Goal: Find specific page/section: Find specific page/section

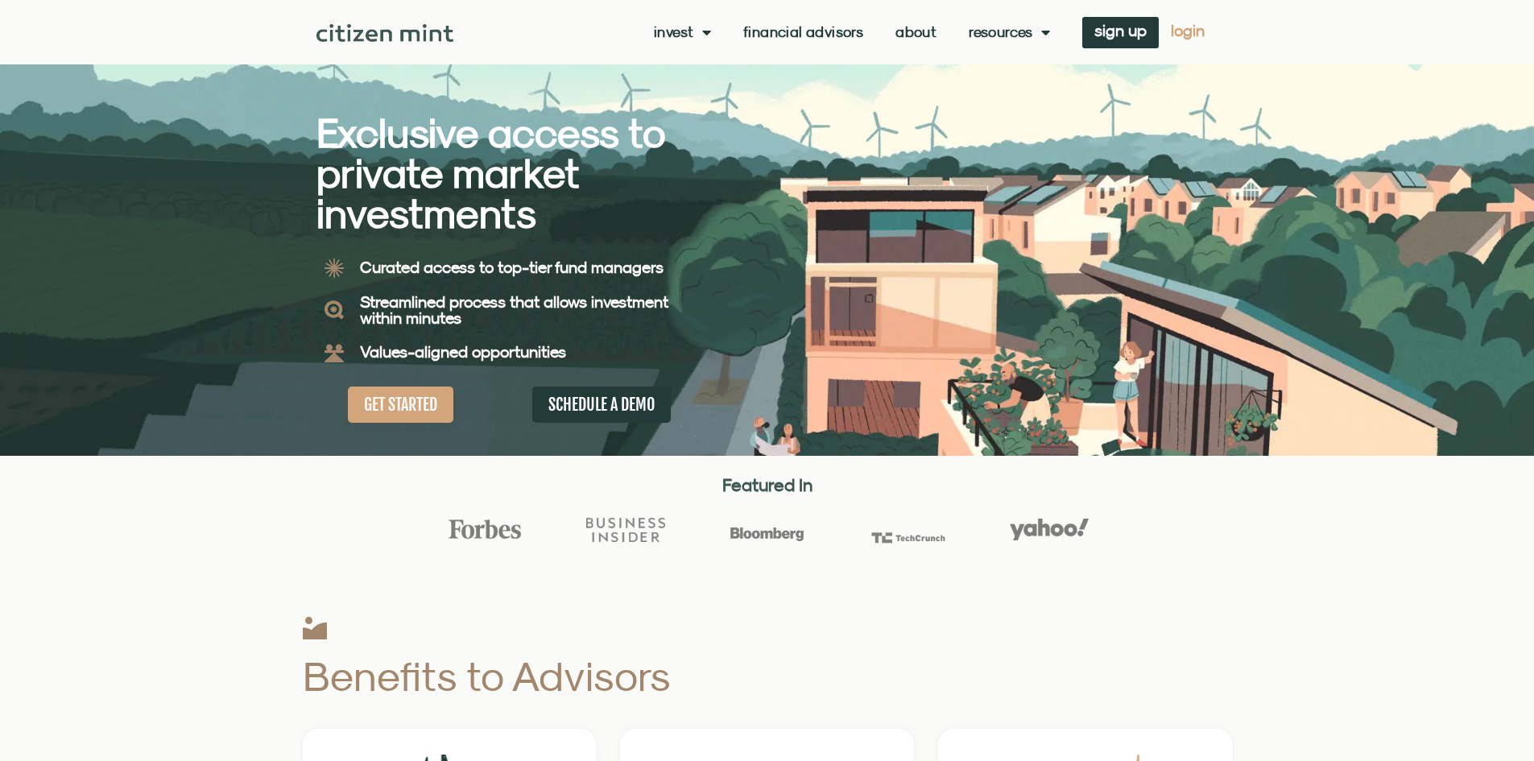
click at [1200, 34] on span "login" at bounding box center [1188, 30] width 34 height 11
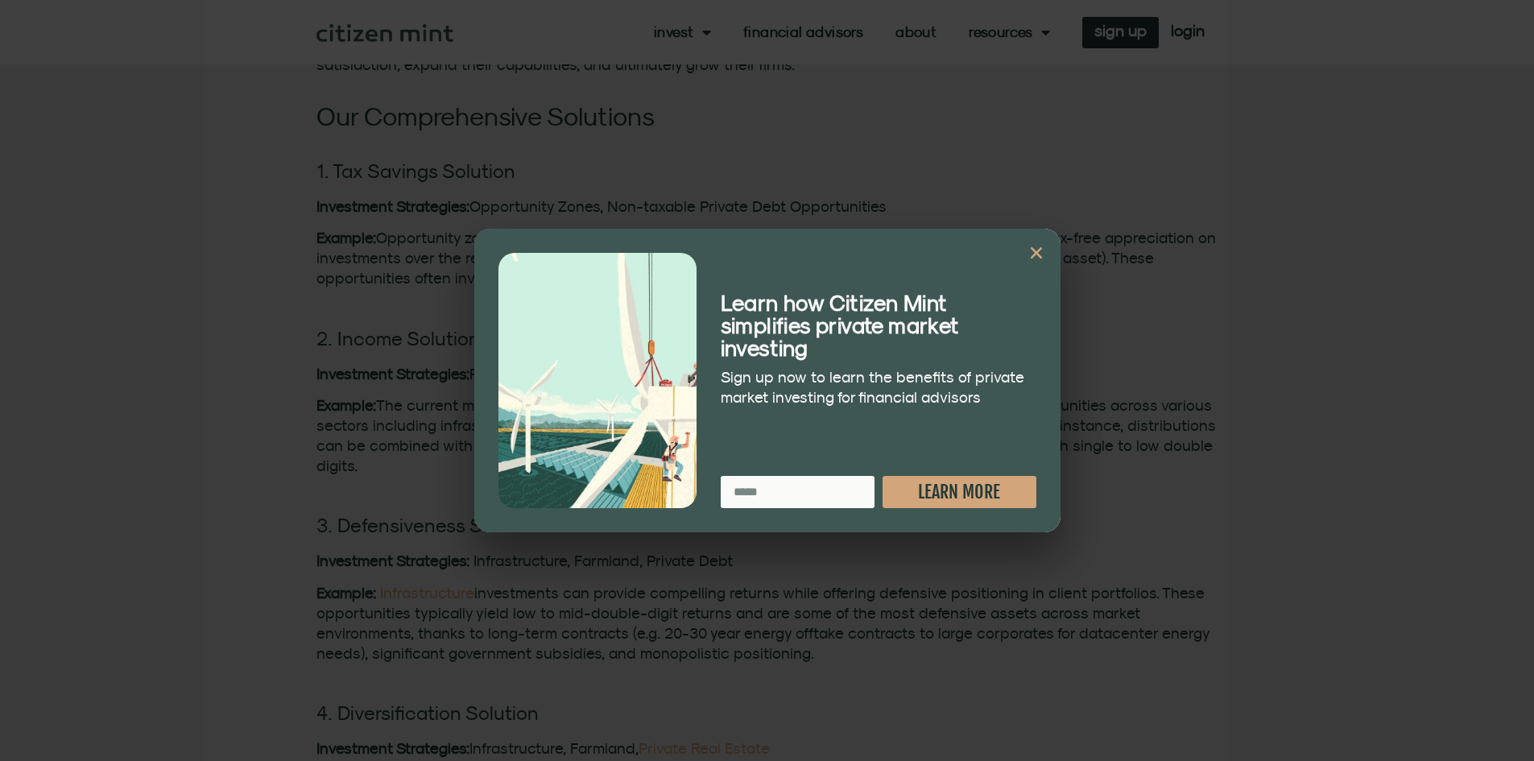
scroll to position [805, 0]
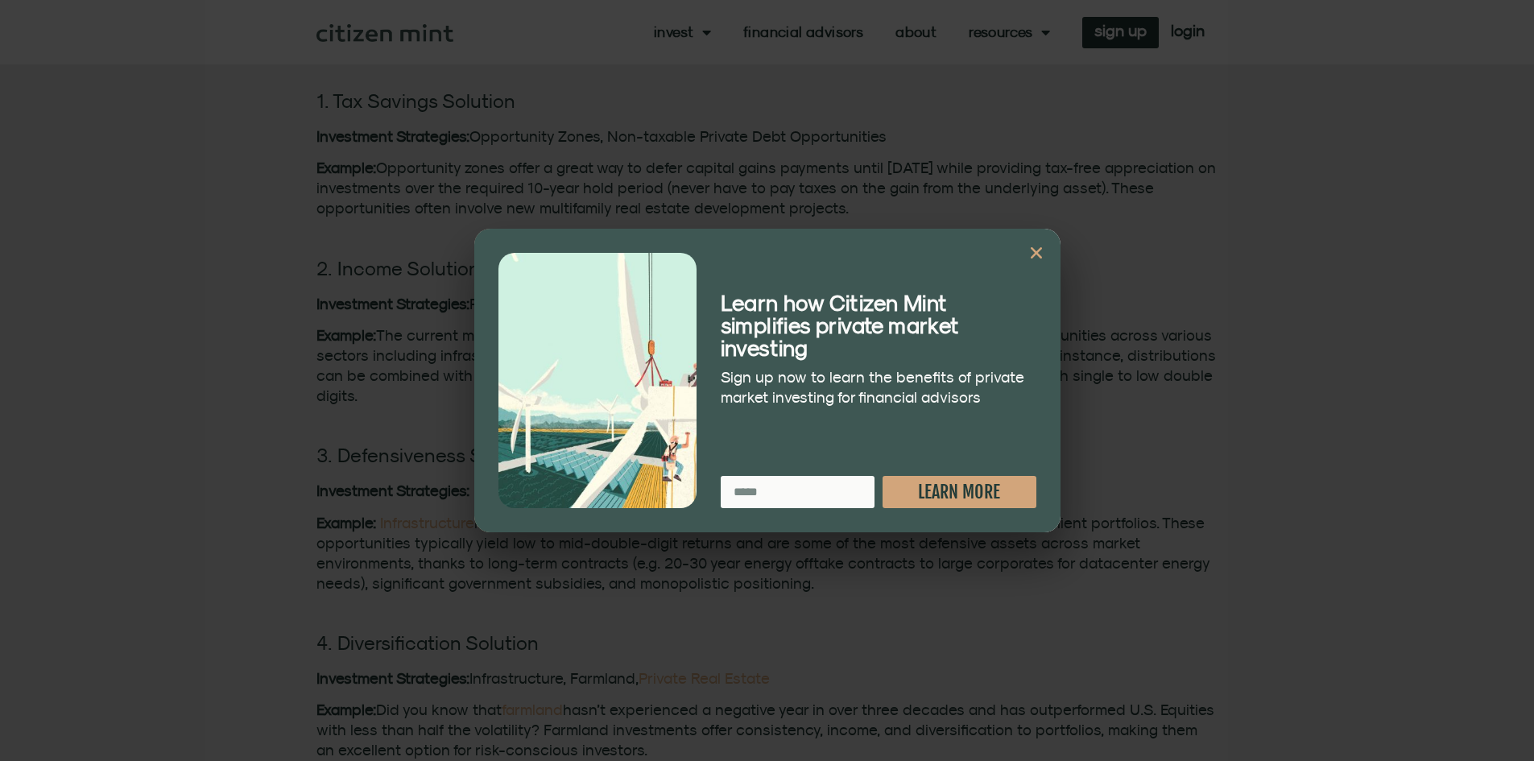
drag, startPoint x: 1036, startPoint y: 250, endPoint x: 1021, endPoint y: 249, distance: 14.6
click at [1036, 250] on icon "Close" at bounding box center [1036, 253] width 16 height 16
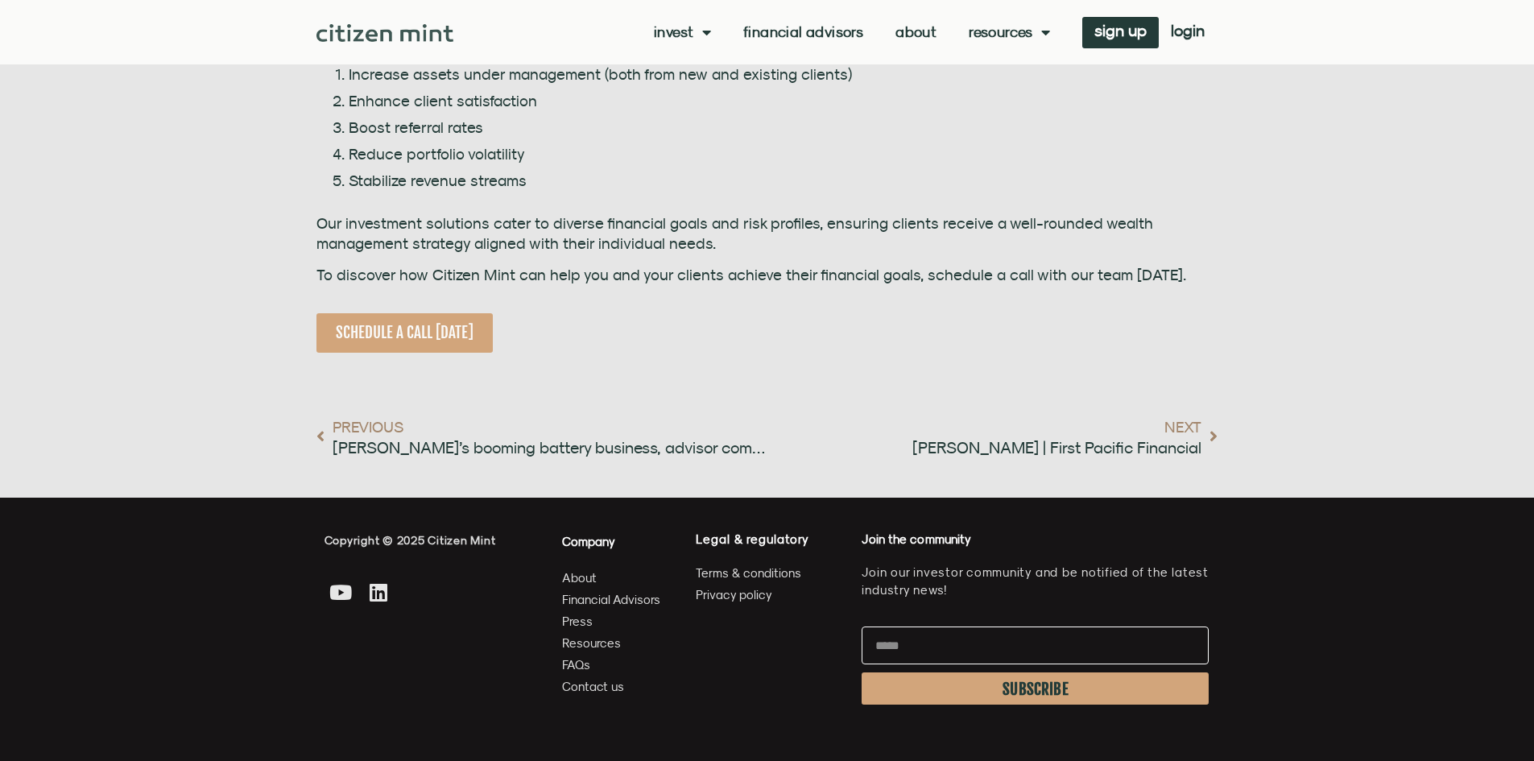
scroll to position [2013, 0]
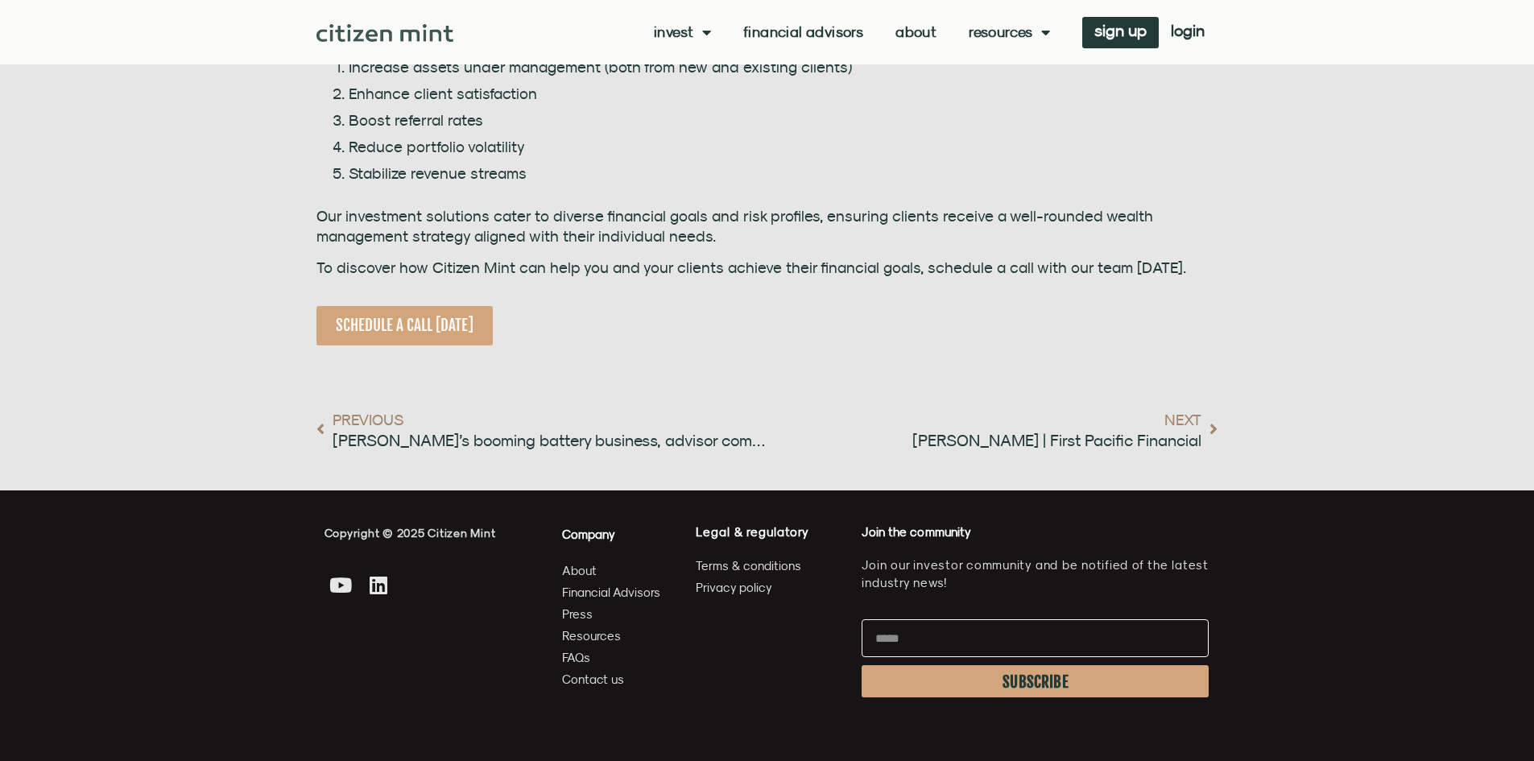
click at [585, 587] on span "Financial Advisors" at bounding box center [611, 592] width 98 height 20
